Goal: Task Accomplishment & Management: Manage account settings

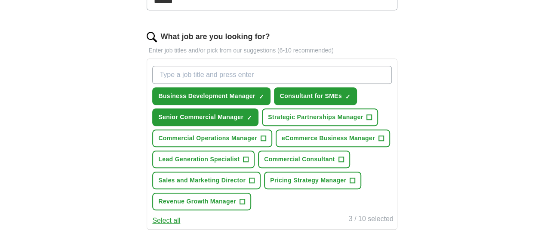
scroll to position [344, 0]
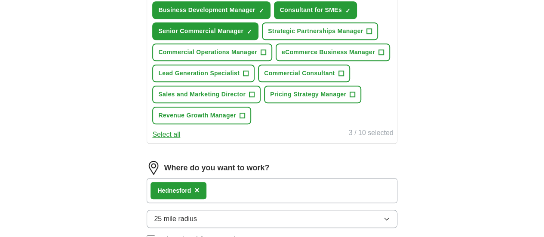
click at [180, 140] on button "Select all" at bounding box center [166, 134] width 28 height 10
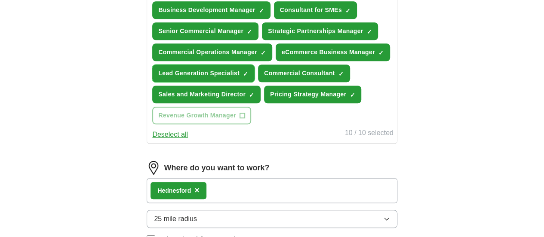
click at [239, 78] on span "Lead Generation Specialist" at bounding box center [198, 73] width 81 height 9
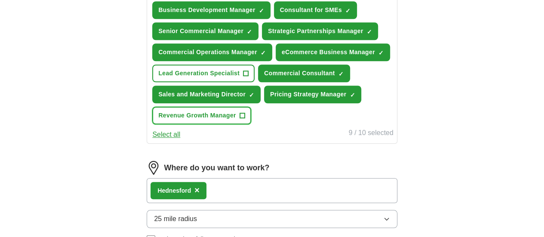
click at [245, 118] on span "+" at bounding box center [242, 116] width 6 height 6
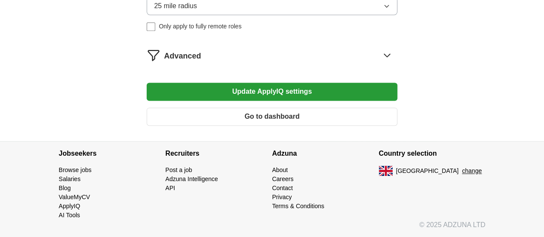
scroll to position [602, 0]
click at [380, 62] on icon at bounding box center [387, 55] width 14 height 14
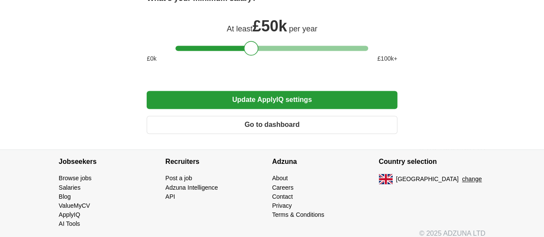
scroll to position [645, 0]
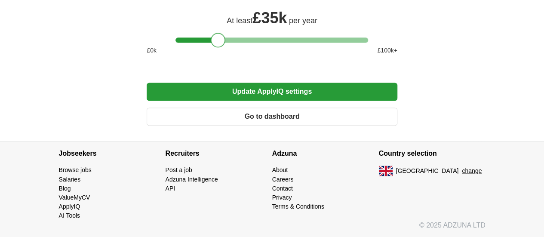
drag, startPoint x: 248, startPoint y: 121, endPoint x: 215, endPoint y: 120, distance: 32.7
click at [215, 47] on div at bounding box center [218, 40] width 15 height 15
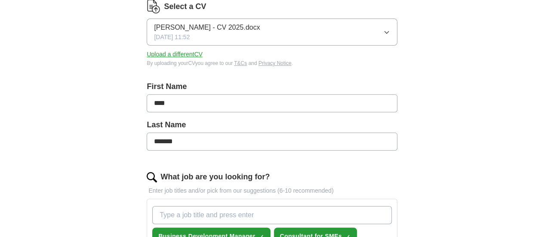
scroll to position [126, 0]
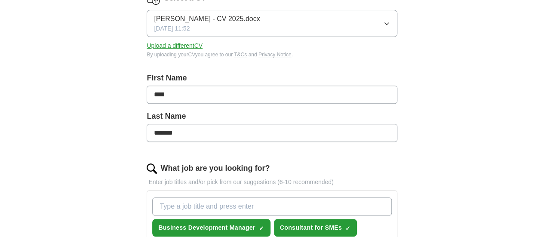
click at [229, 21] on span "[PERSON_NAME] - CV 2025.docx" at bounding box center [207, 19] width 106 height 10
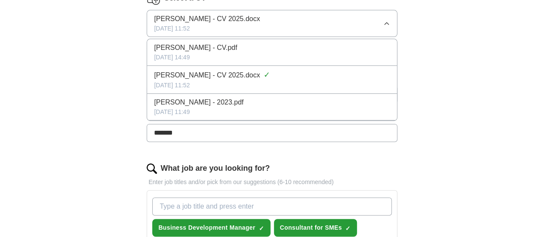
click at [215, 46] on span "[PERSON_NAME] - CV.pdf" at bounding box center [195, 48] width 83 height 10
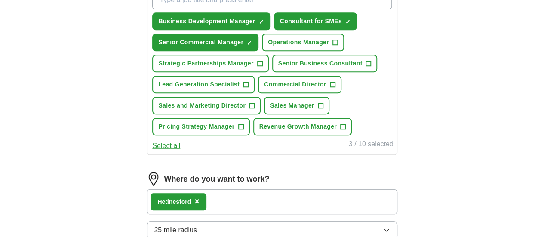
scroll to position [341, 0]
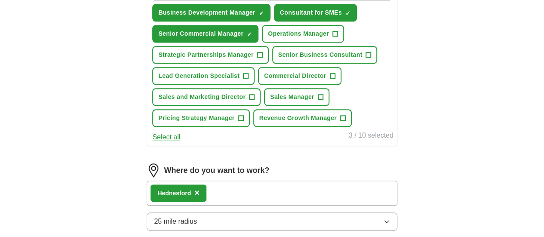
click at [180, 142] on button "Select all" at bounding box center [166, 137] width 28 height 10
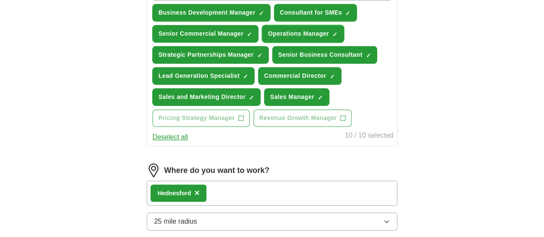
click at [0, 0] on span "×" at bounding box center [0, 0] width 0 height 0
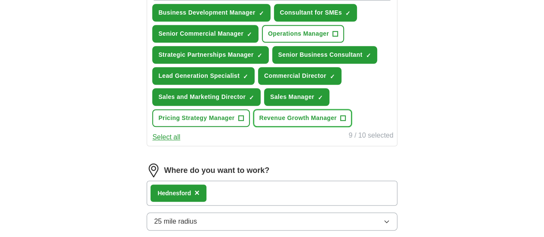
click at [259, 123] on span "Revenue Growth Manager" at bounding box center [297, 117] width 77 height 9
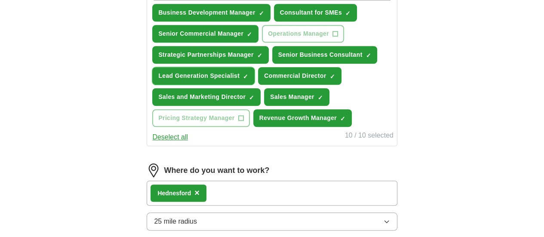
click at [0, 0] on span "×" at bounding box center [0, 0] width 0 height 0
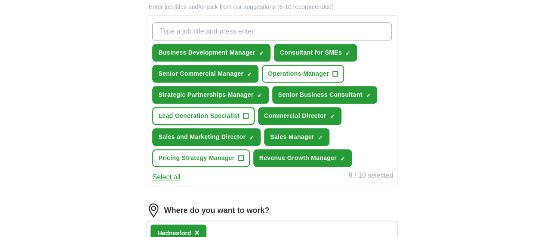
scroll to position [255, 0]
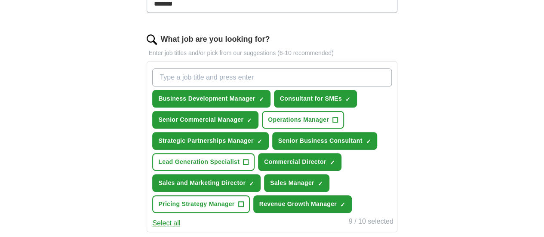
click at [236, 77] on input "What job are you looking for?" at bounding box center [271, 77] width 239 height 18
type input "ecommerce"
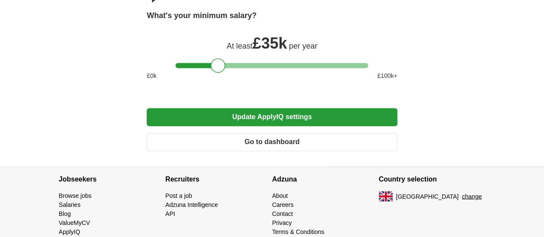
scroll to position [650, 0]
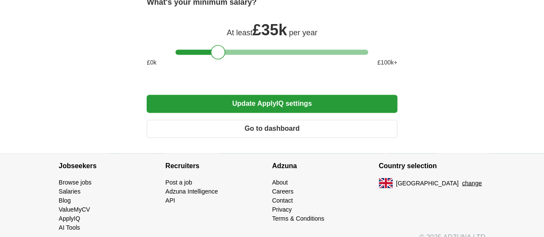
click at [282, 113] on button "Update ApplyIQ settings" at bounding box center [272, 104] width 250 height 18
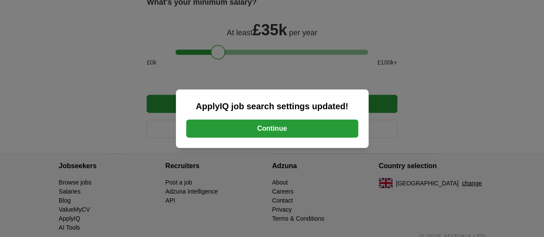
click at [285, 129] on button "Continue" at bounding box center [272, 129] width 172 height 18
